Goal: Check status: Check status

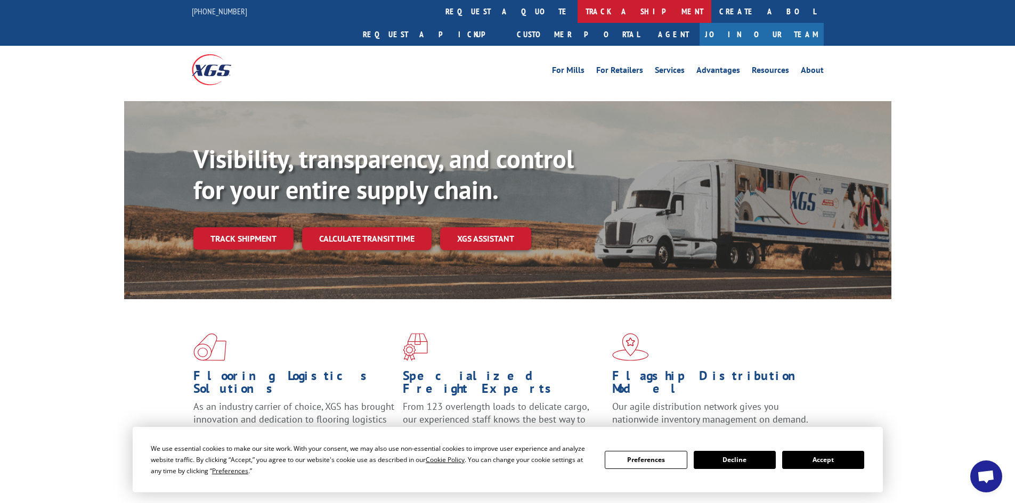
click at [577, 17] on link "track a shipment" at bounding box center [644, 11] width 134 height 23
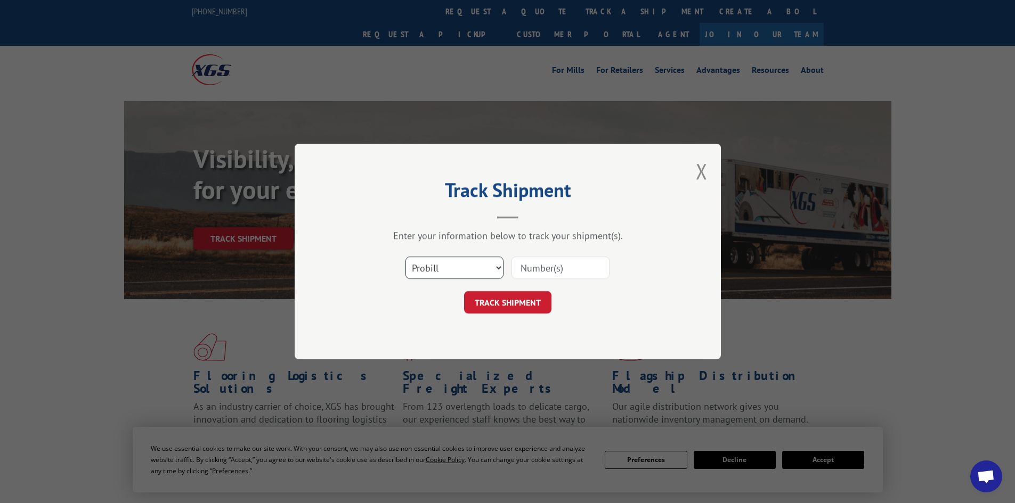
click at [455, 268] on select "Select category... Probill BOL PO" at bounding box center [454, 268] width 98 height 22
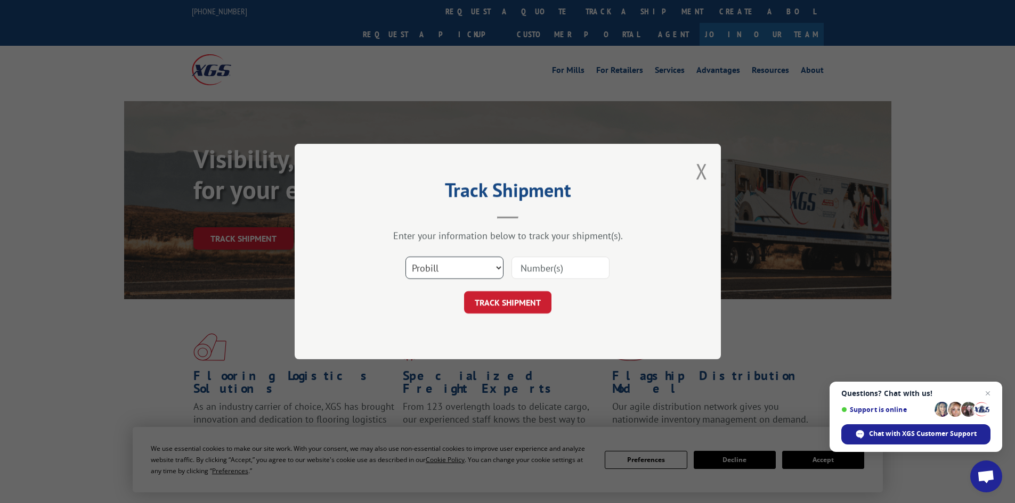
select select "bol"
click at [405, 257] on select "Select category... Probill BOL PO" at bounding box center [454, 268] width 98 height 22
click at [524, 263] on input at bounding box center [560, 268] width 98 height 22
paste input "5309154"
type input "5309154"
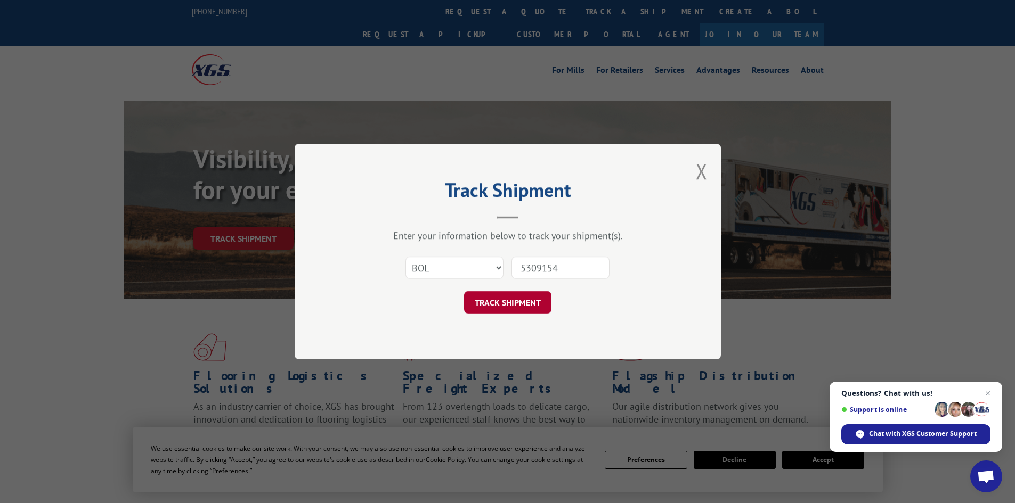
click at [519, 308] on button "TRACK SHIPMENT" at bounding box center [507, 302] width 87 height 22
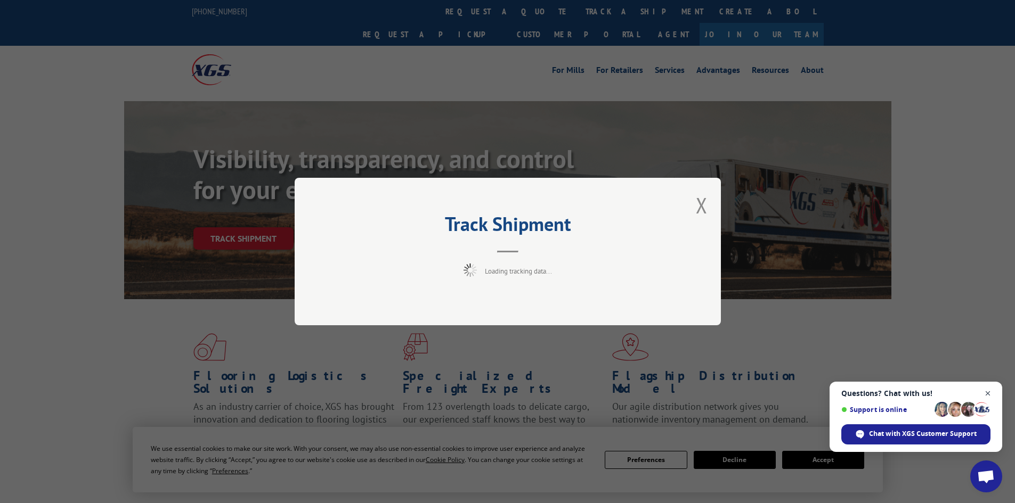
click at [987, 392] on span "Close chat" at bounding box center [987, 393] width 13 height 13
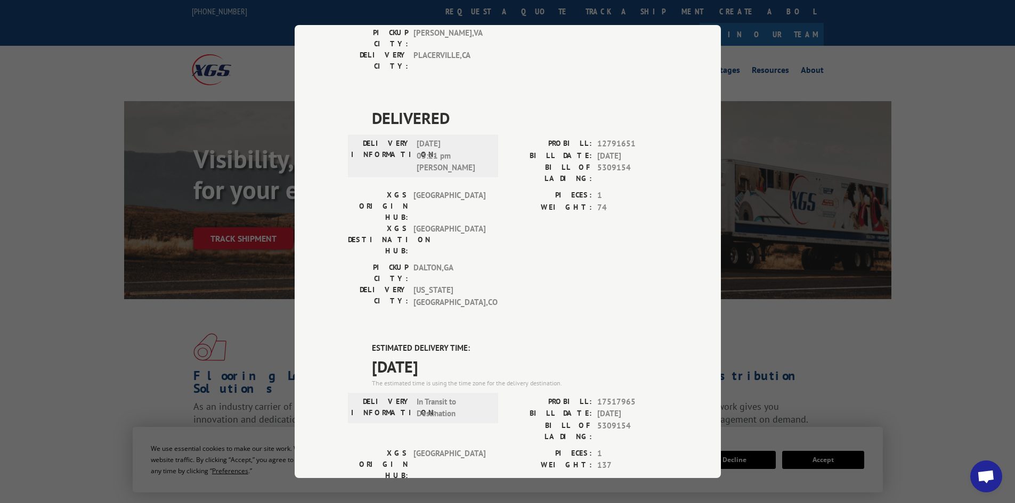
scroll to position [266, 0]
